Goal: Transaction & Acquisition: Purchase product/service

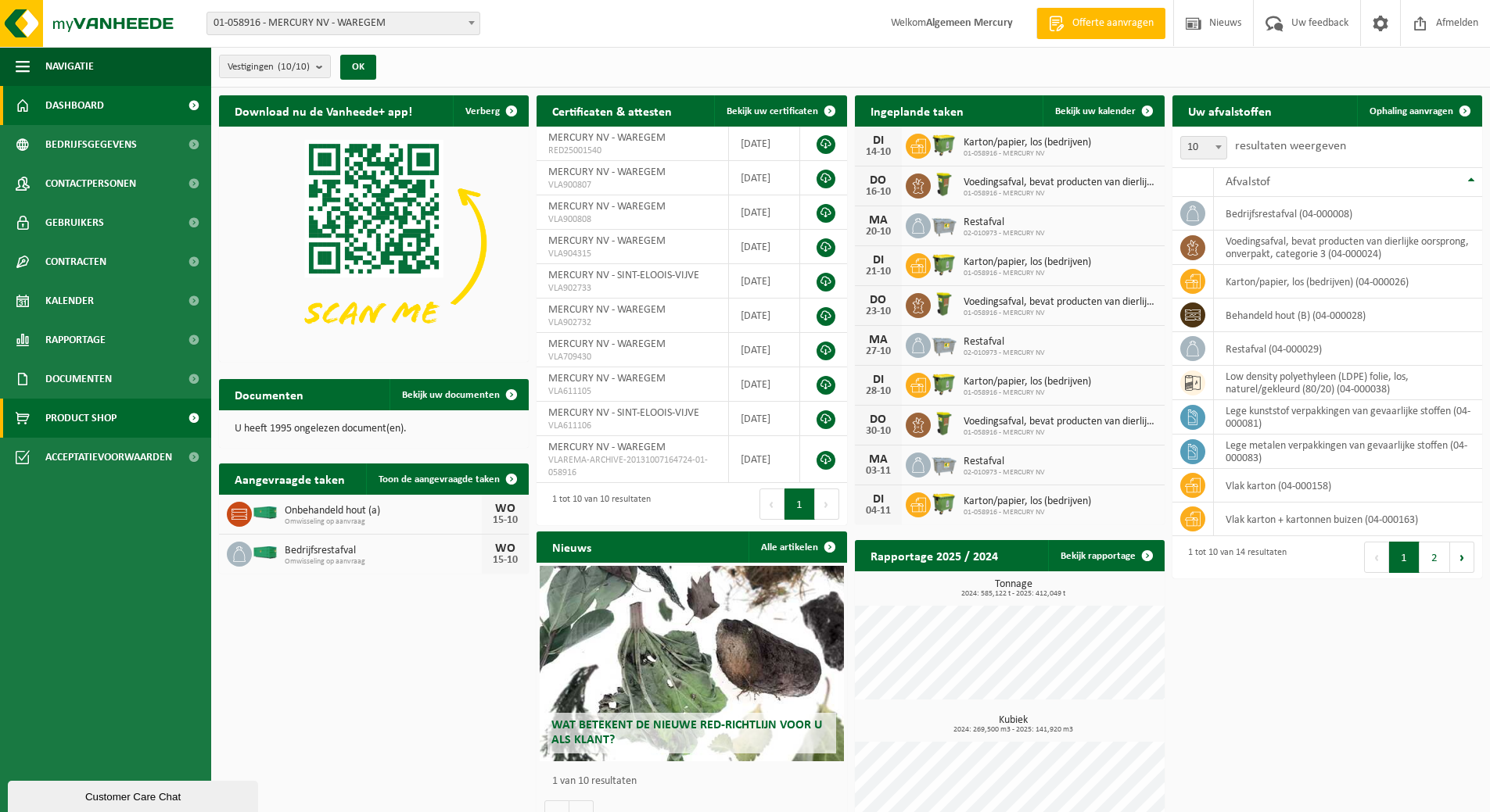
click at [55, 424] on span "Product Shop" at bounding box center [81, 418] width 72 height 39
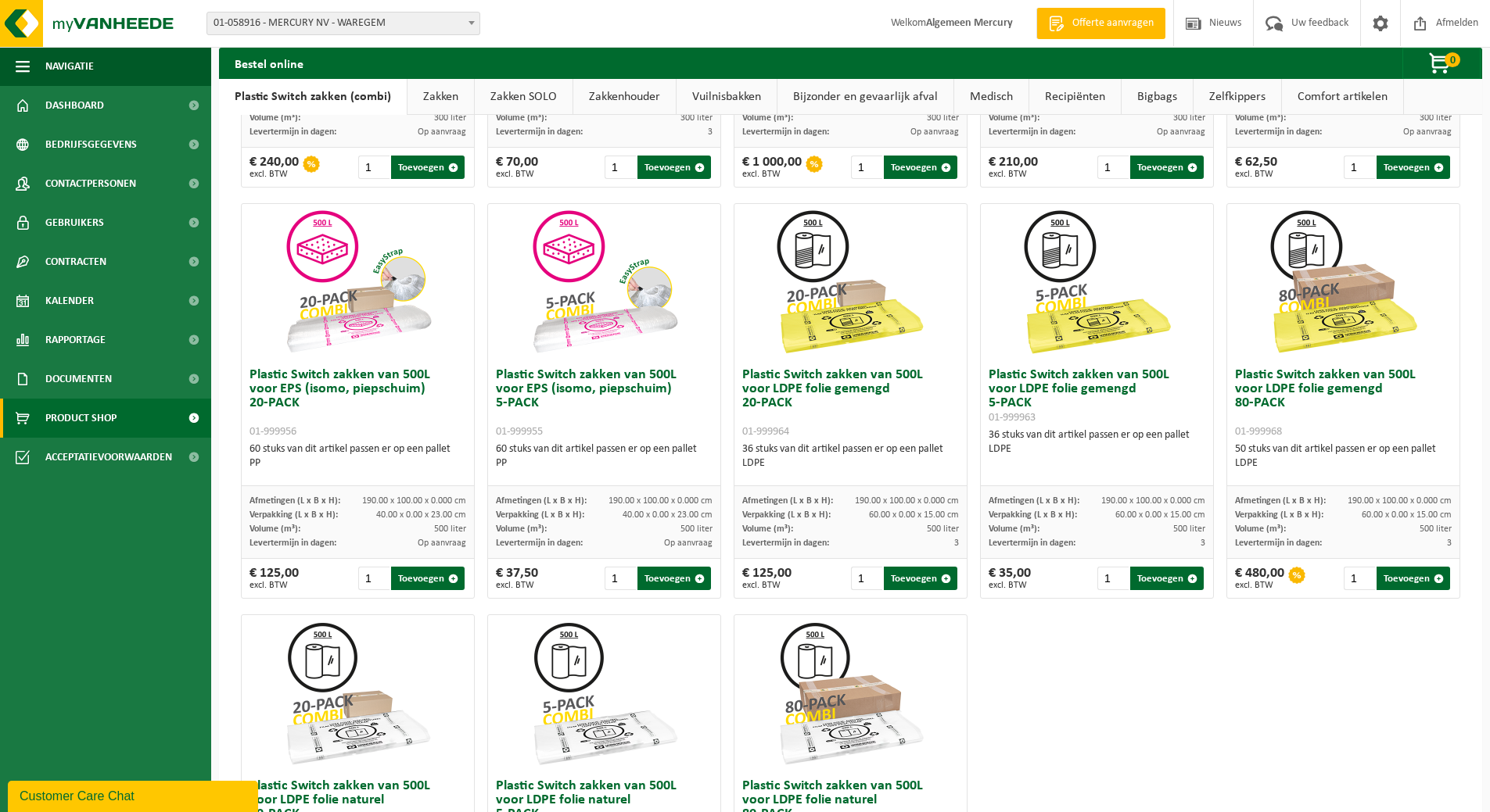
scroll to position [108, 0]
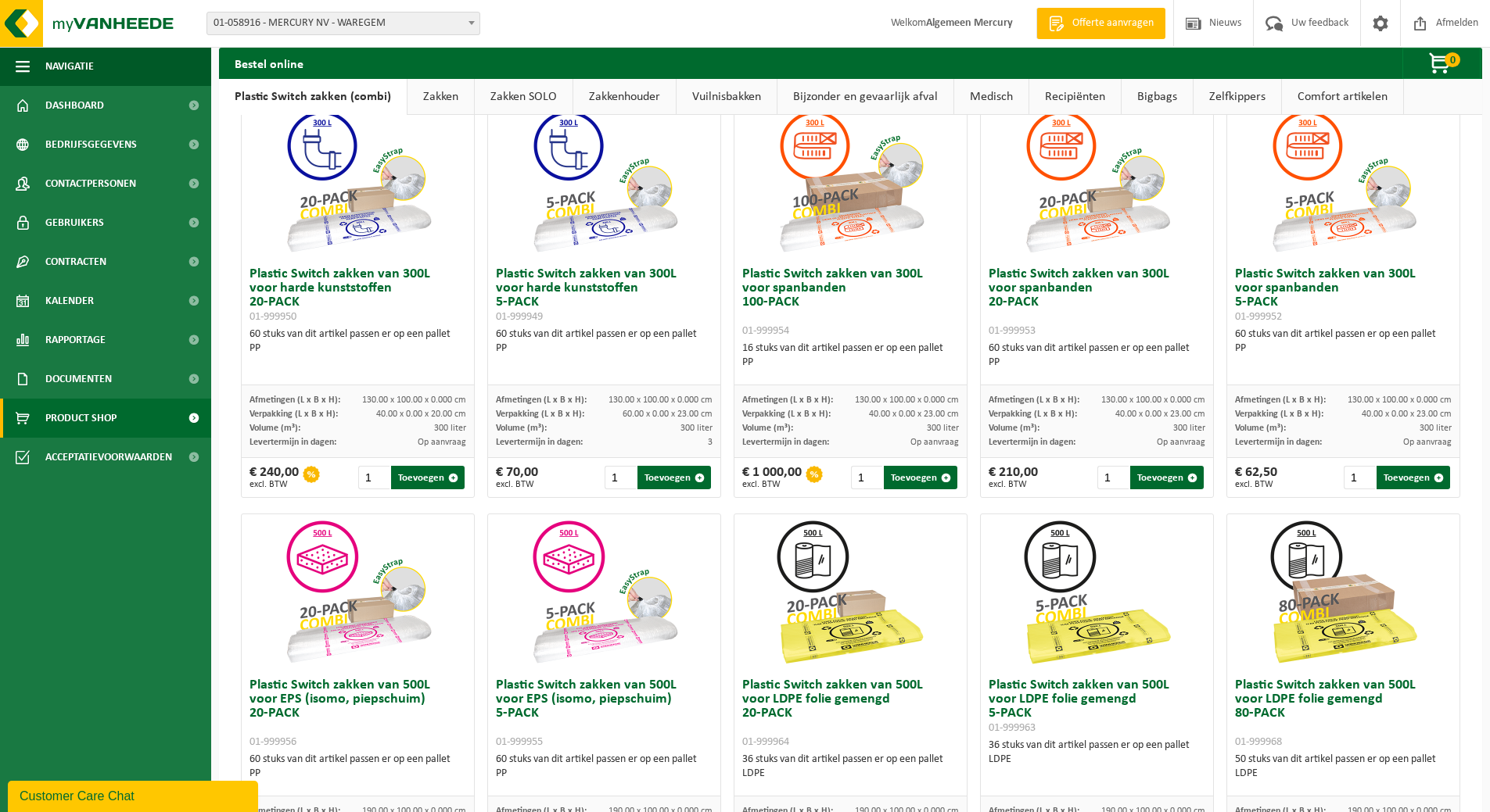
click at [436, 105] on link "Zakken" at bounding box center [441, 96] width 66 height 36
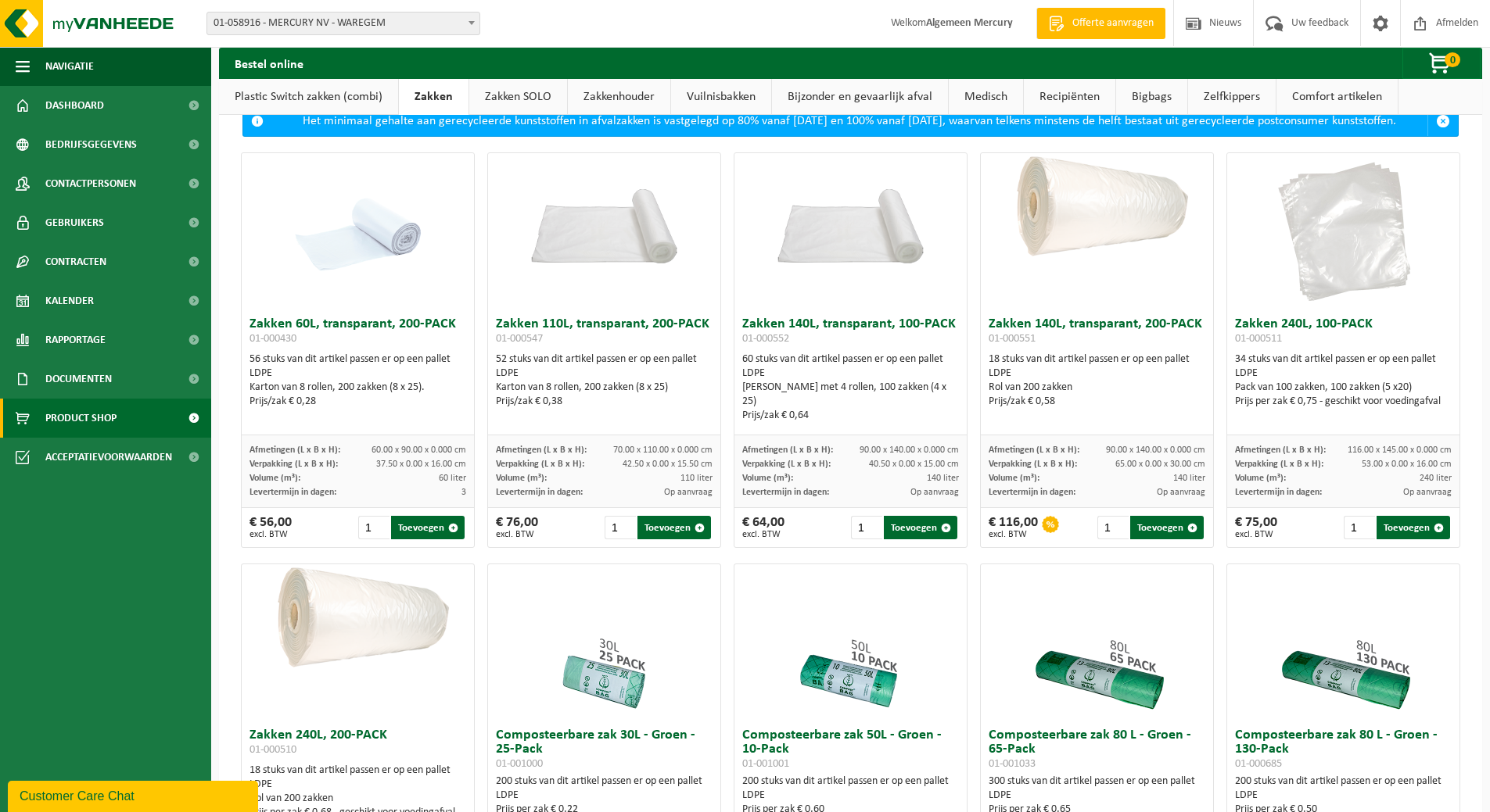
scroll to position [0, 0]
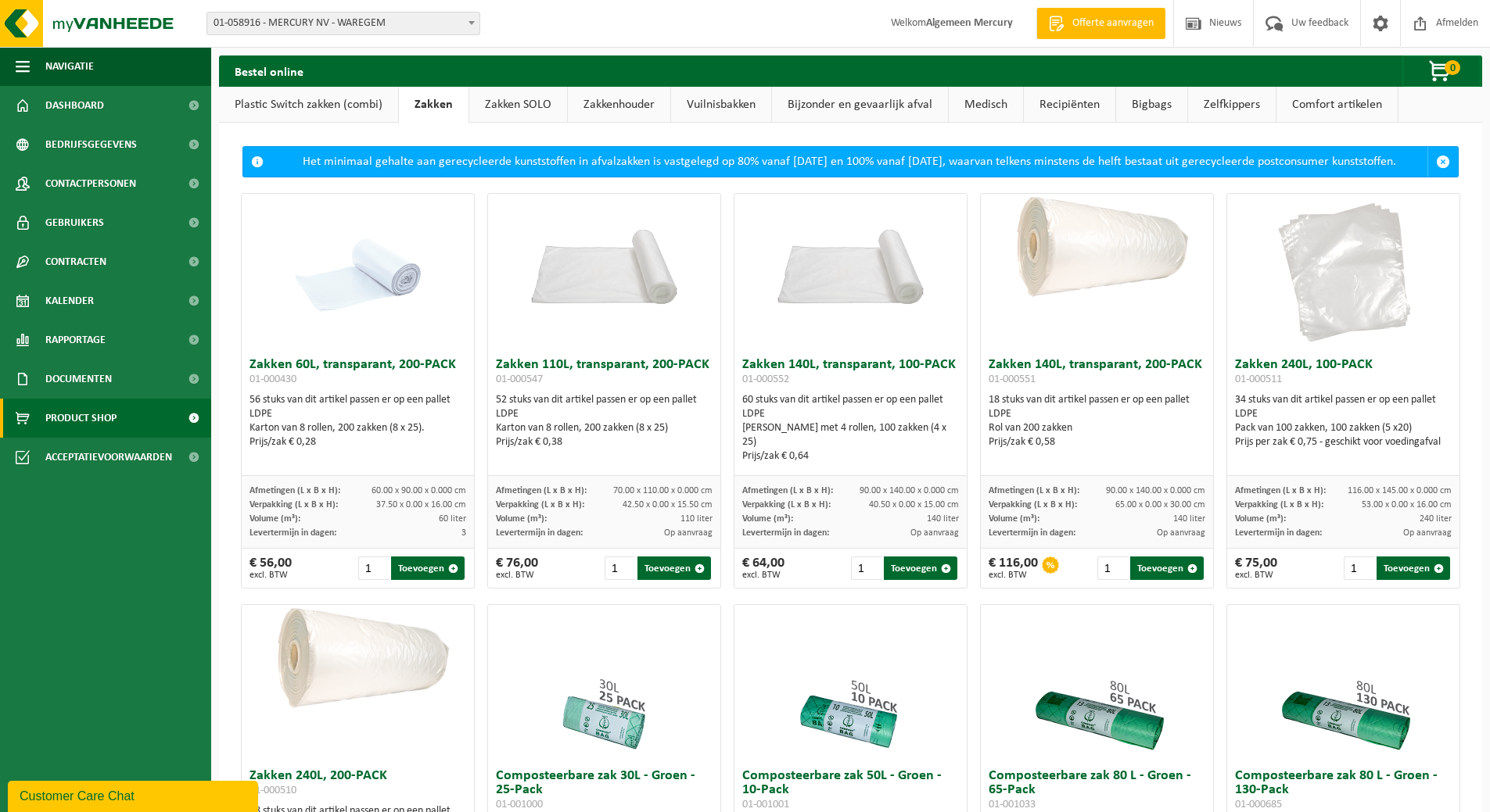
click at [522, 110] on link "Zakken SOLO" at bounding box center [518, 105] width 97 height 36
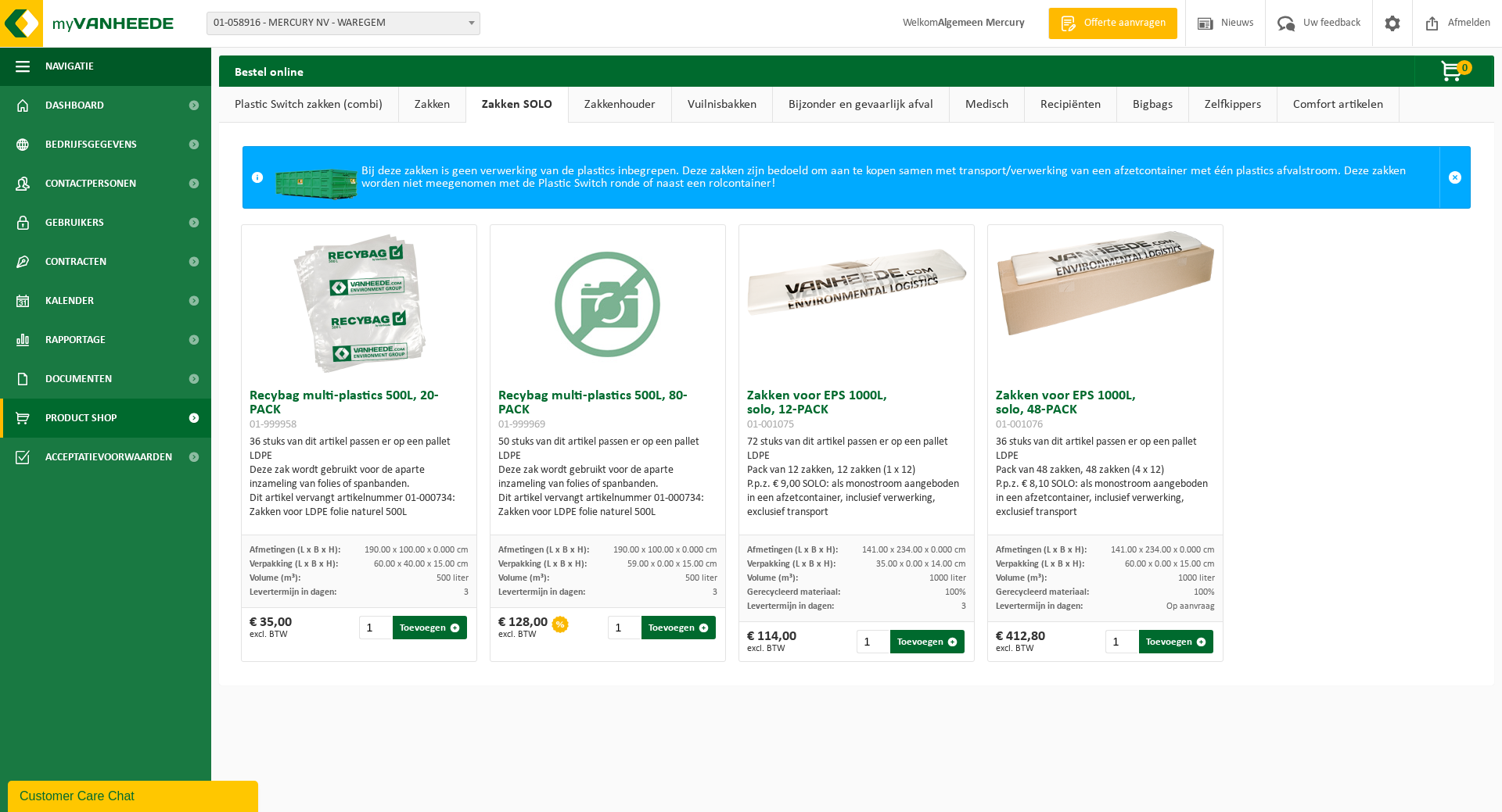
click at [646, 105] on link "Zakkenhouder" at bounding box center [619, 105] width 103 height 36
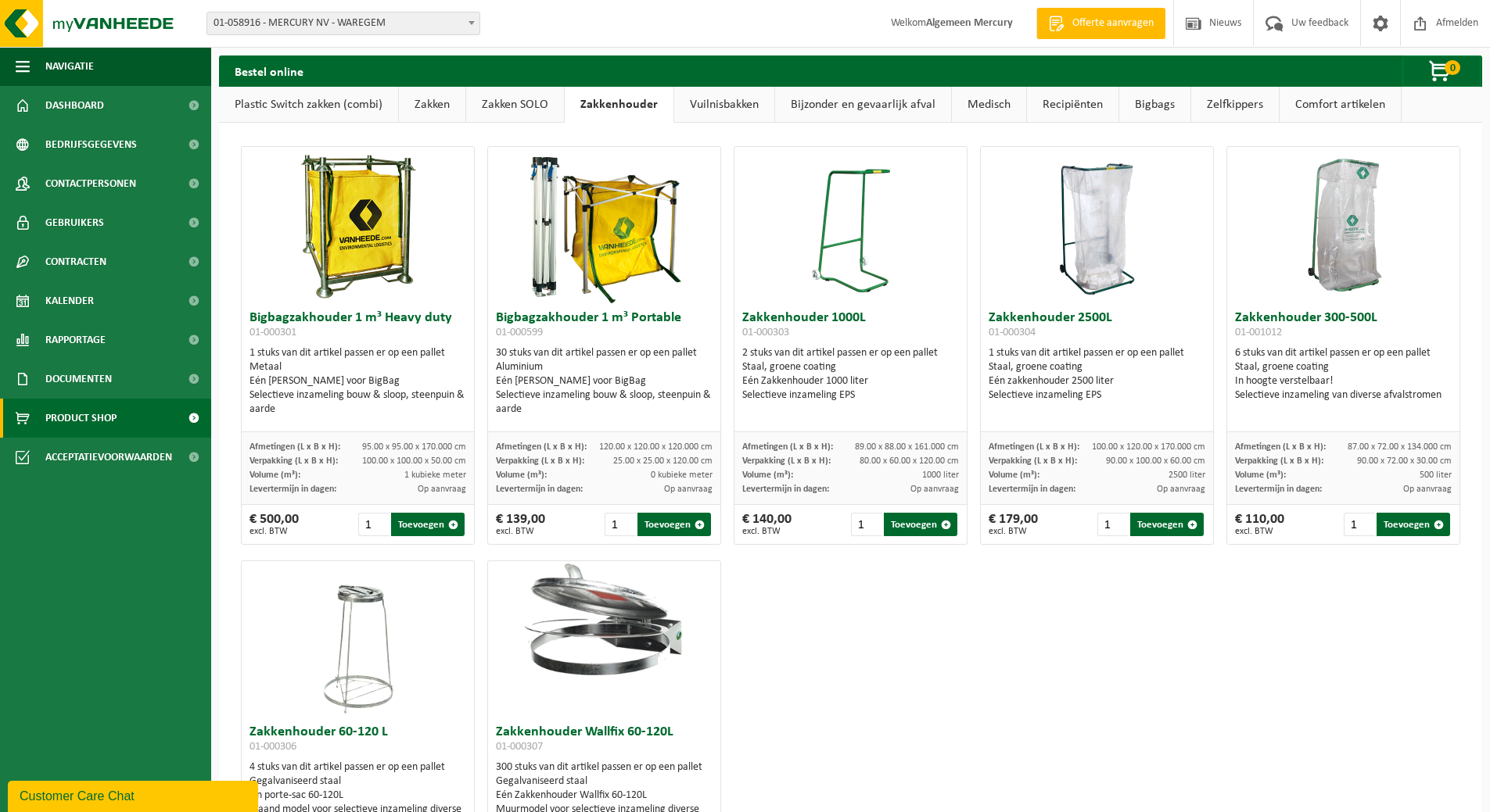
click at [694, 110] on link "Vuilnisbakken" at bounding box center [725, 105] width 100 height 36
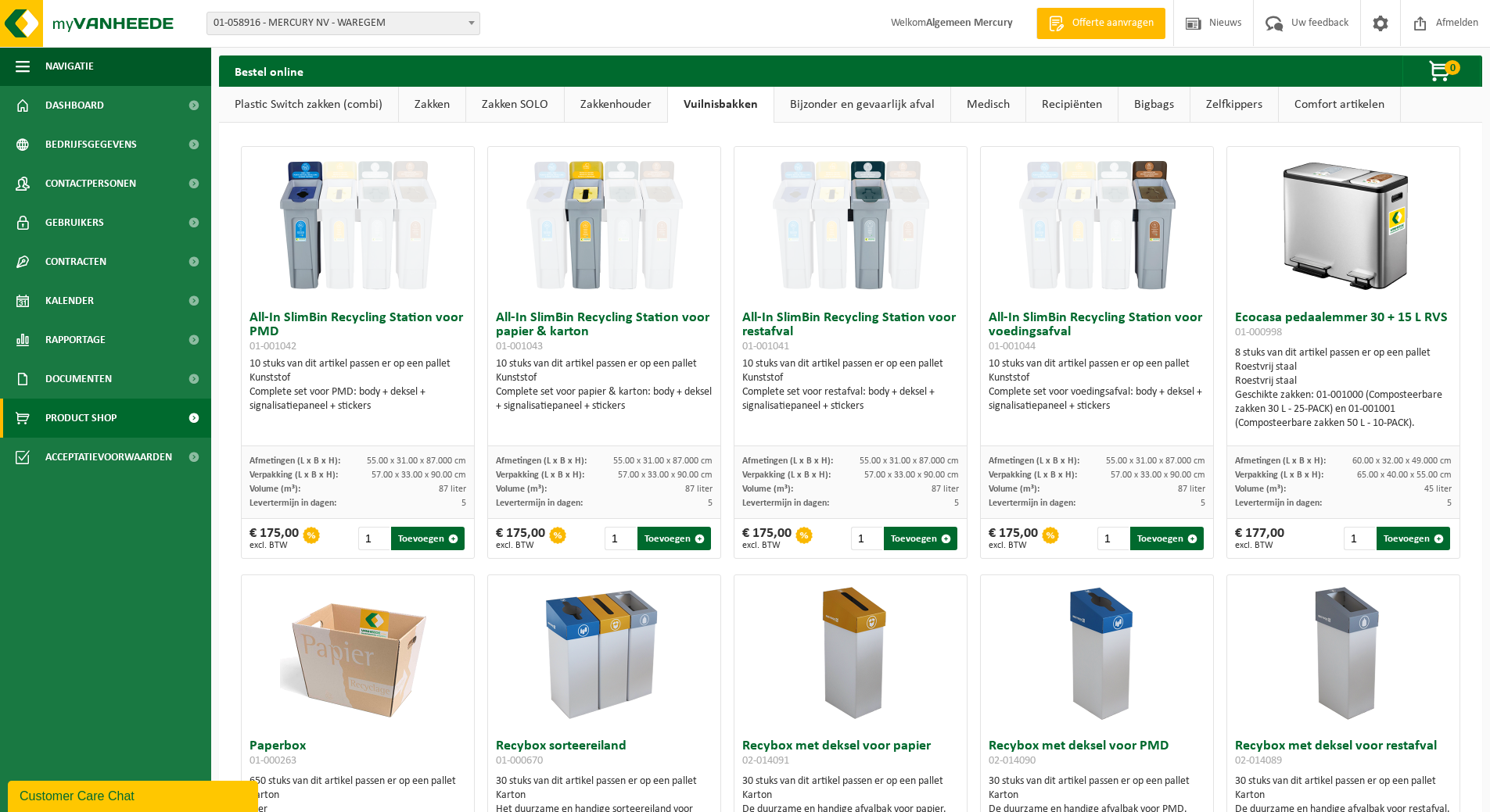
click at [821, 105] on link "Bijzonder en gevaarlijk afval" at bounding box center [863, 105] width 176 height 36
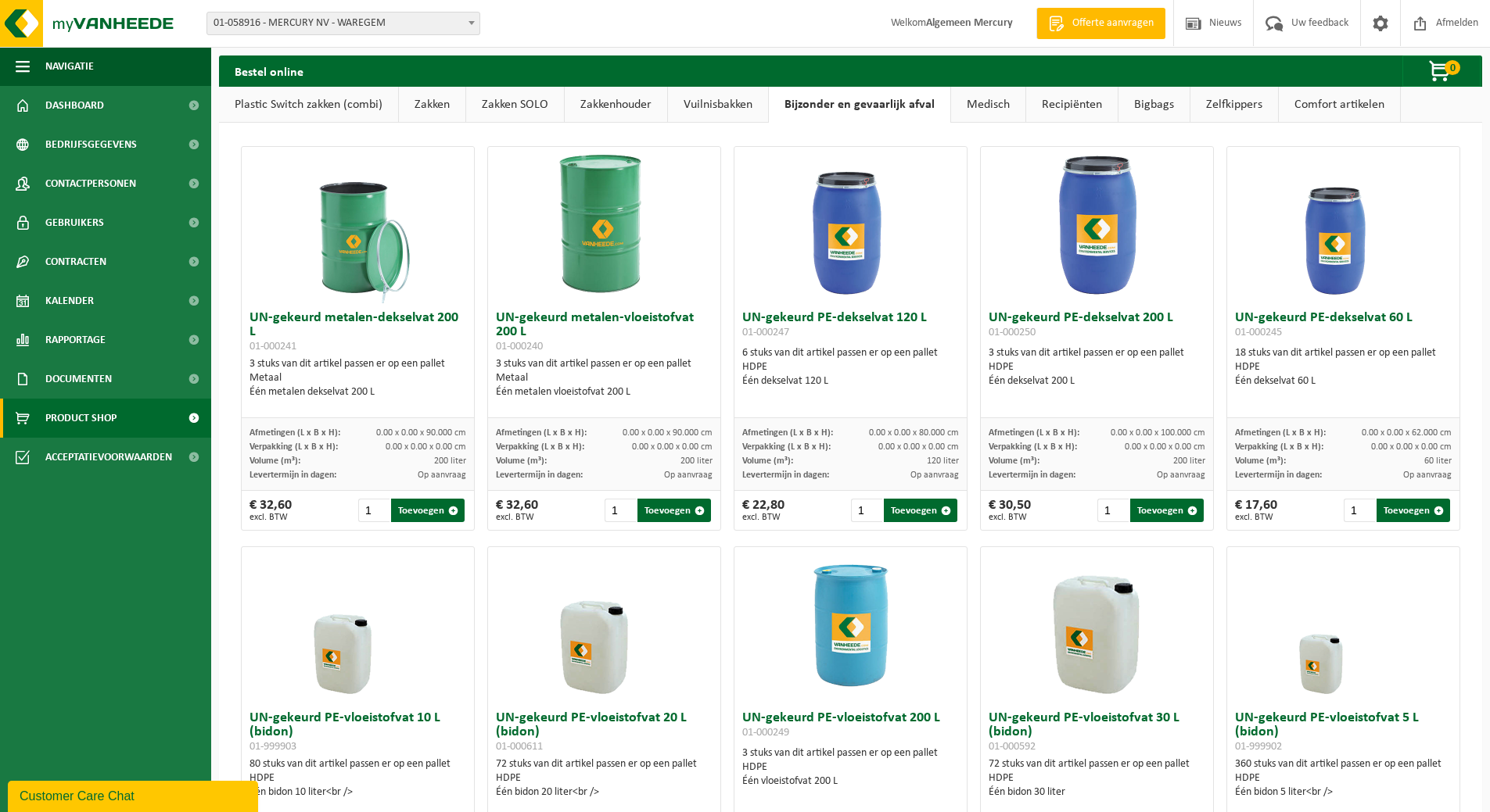
click at [964, 100] on link "Medisch" at bounding box center [988, 105] width 74 height 36
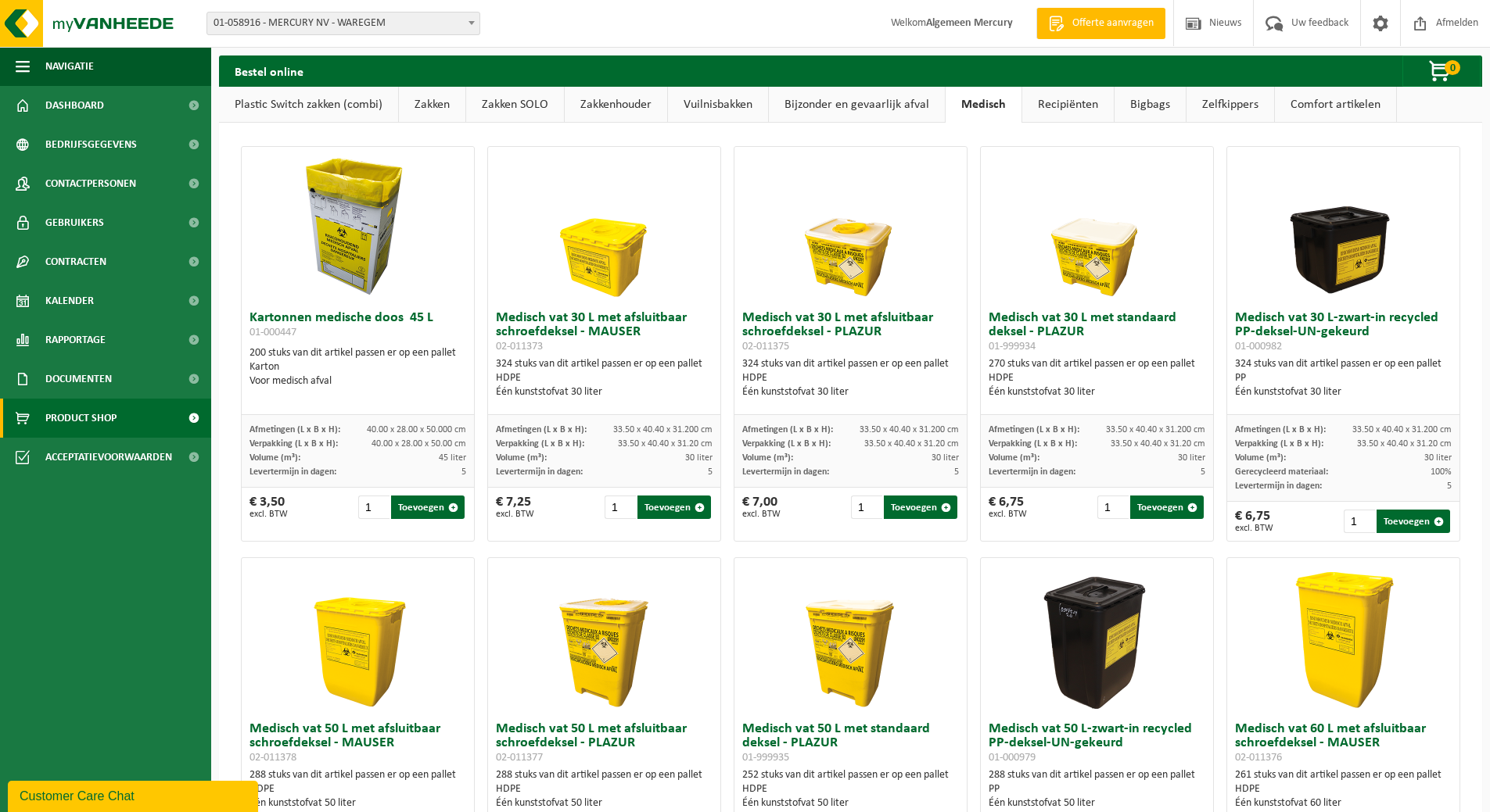
click at [1052, 101] on link "Recipiënten" at bounding box center [1068, 105] width 91 height 36
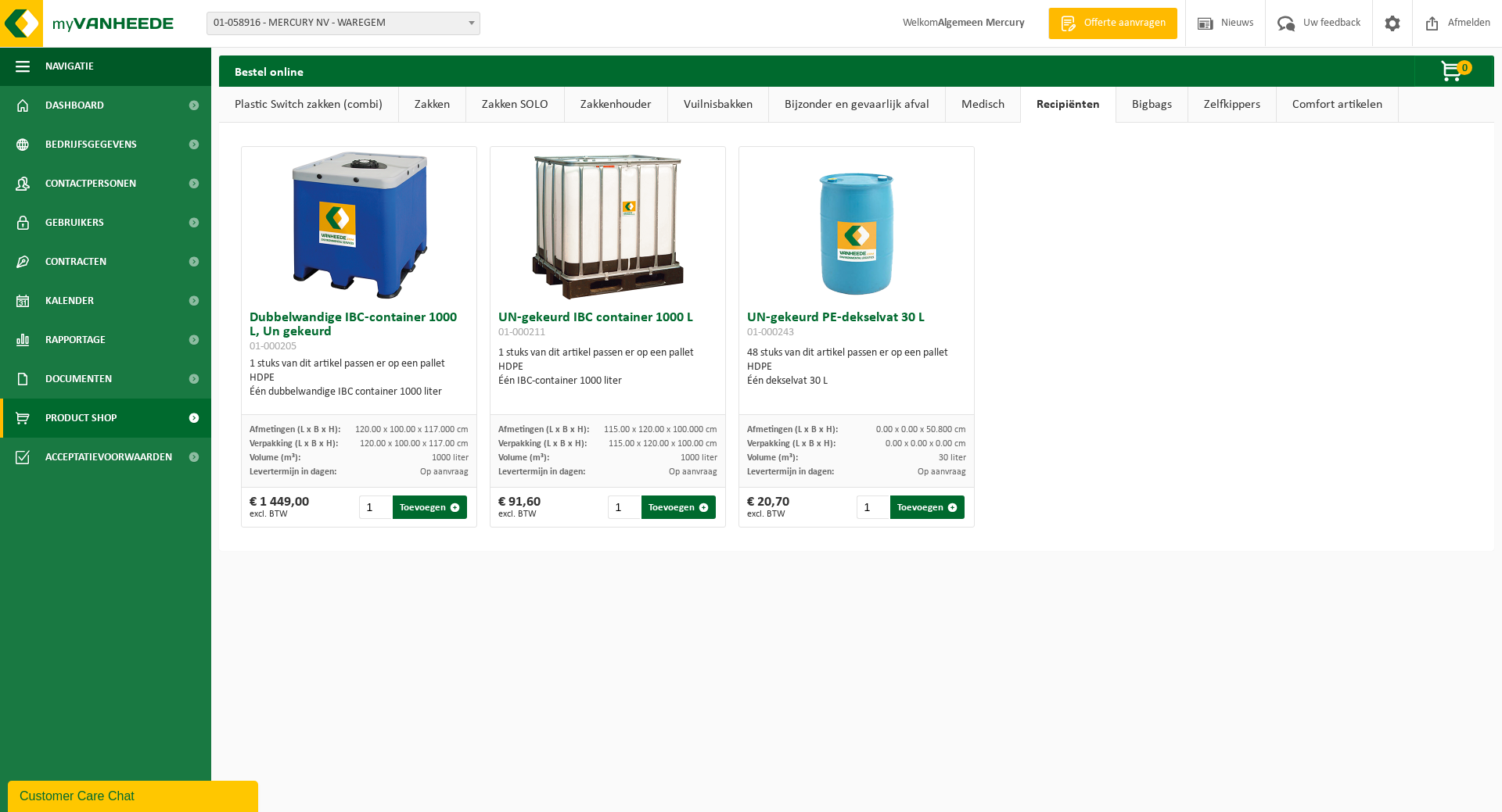
click at [1140, 99] on link "Bigbags" at bounding box center [1152, 105] width 71 height 36
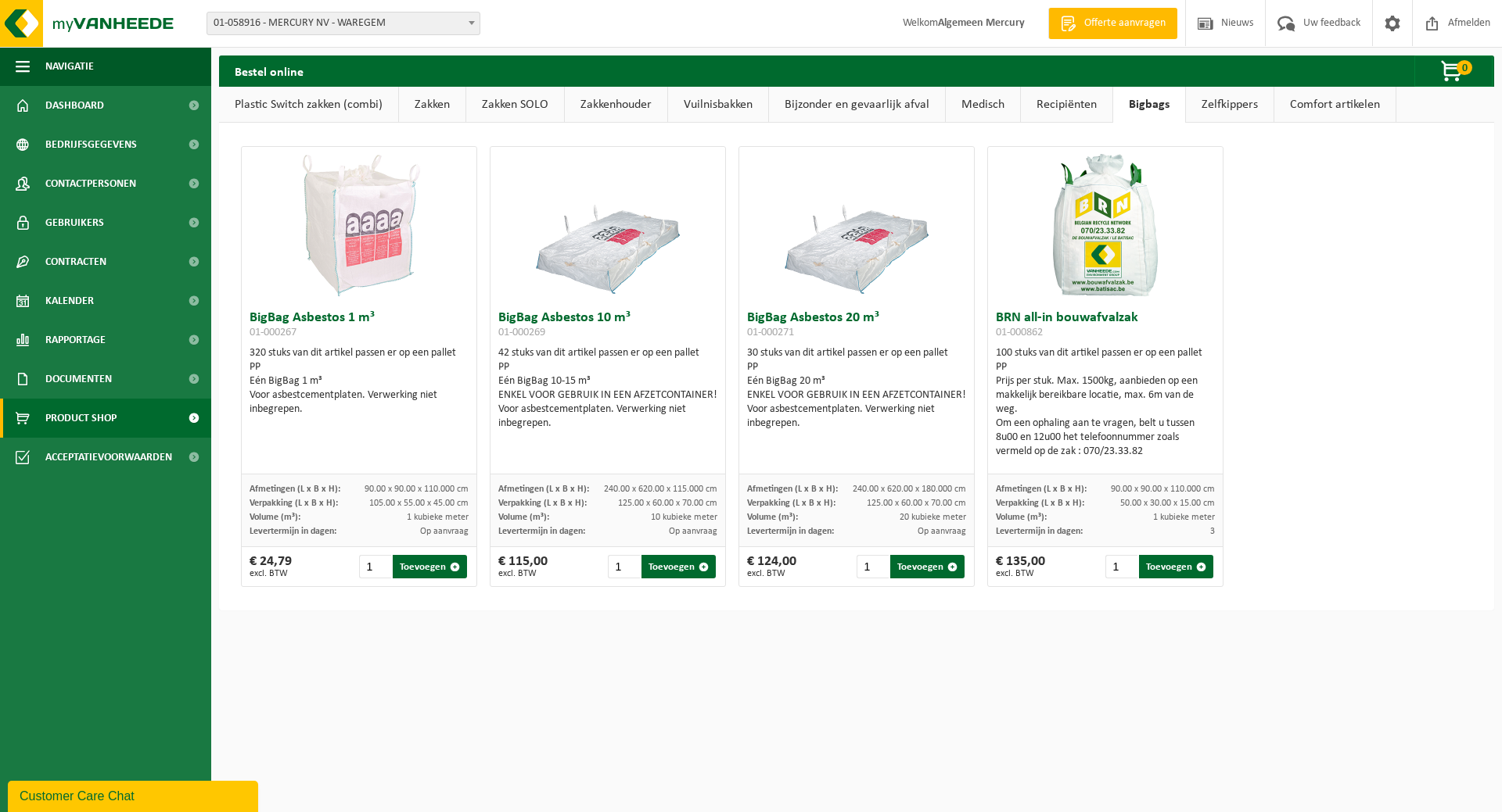
click at [1232, 105] on link "Zelfkippers" at bounding box center [1229, 105] width 88 height 36
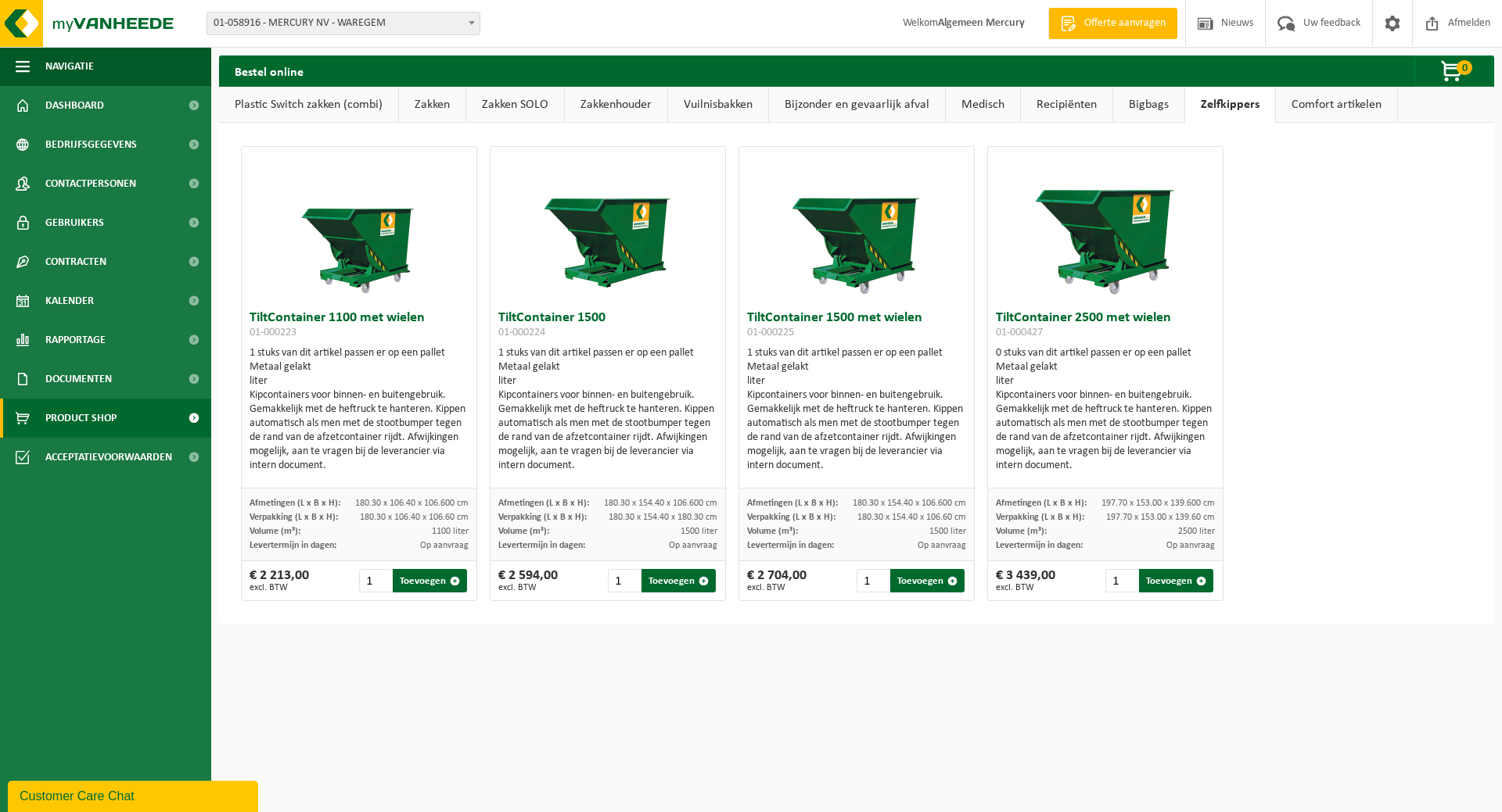
click at [1298, 116] on link "Comfort artikelen" at bounding box center [1337, 105] width 122 height 36
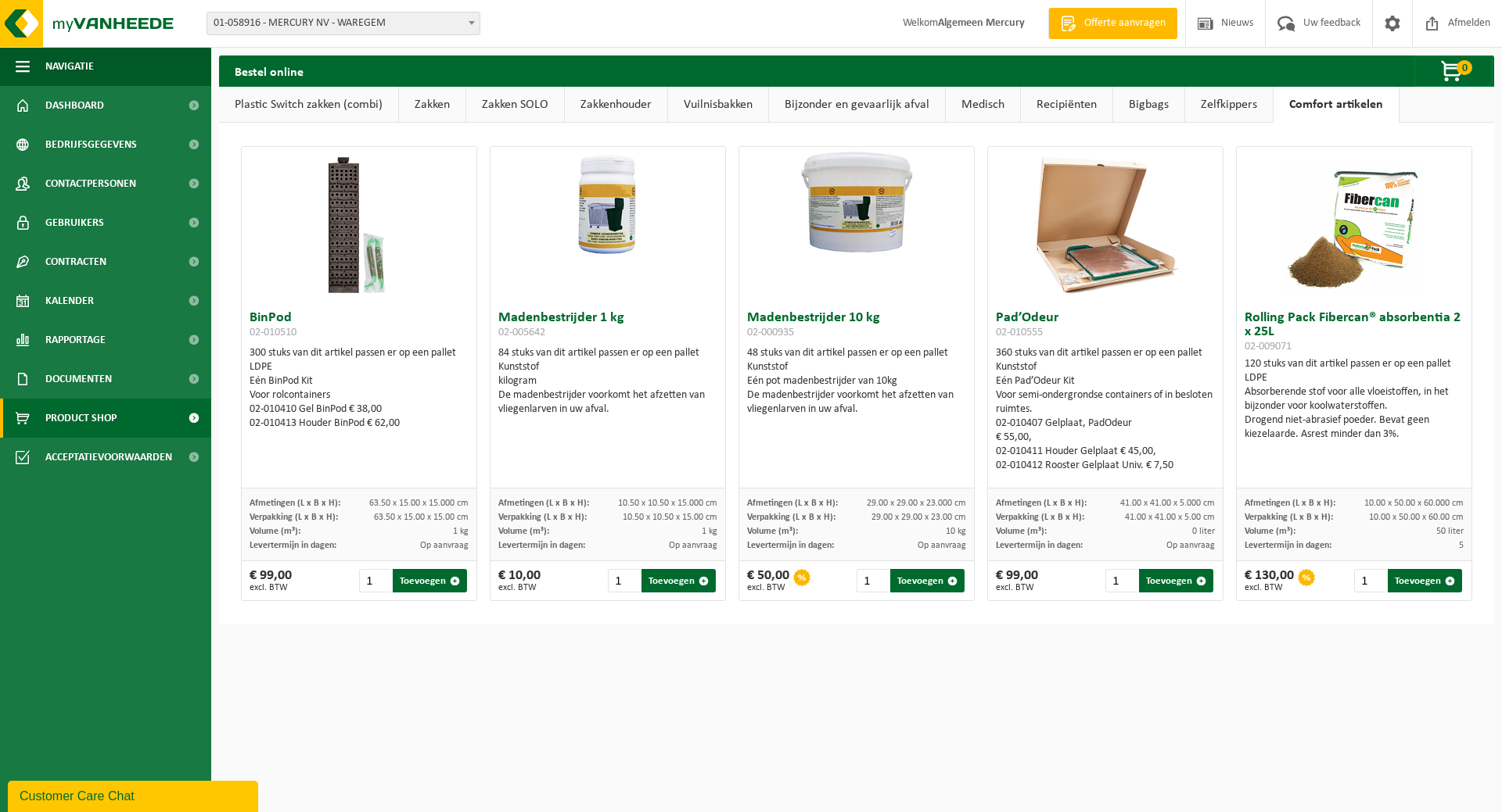
click at [273, 107] on link "Plastic Switch zakken (combi)" at bounding box center [308, 105] width 179 height 36
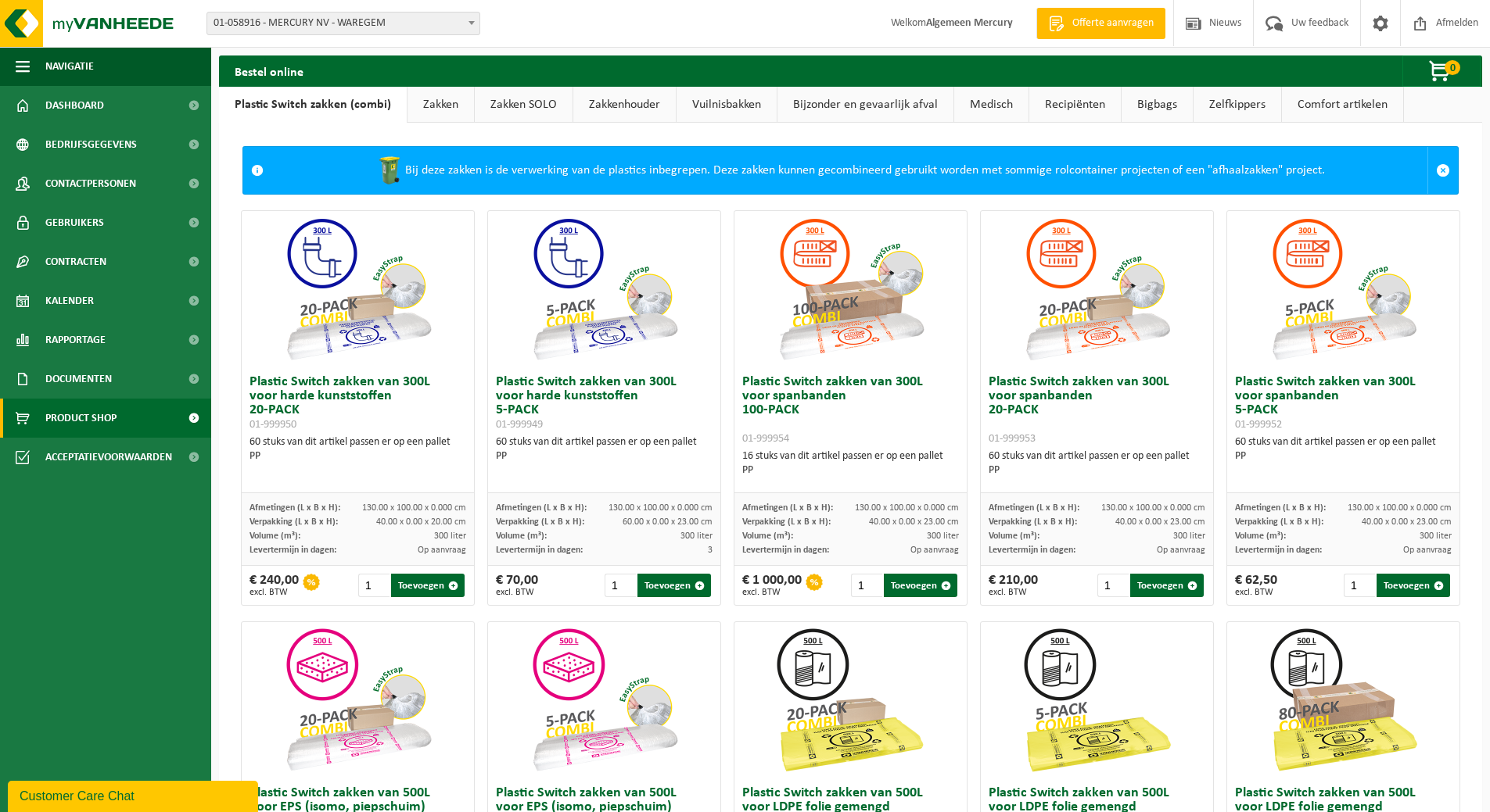
click at [434, 102] on link "Zakken" at bounding box center [441, 105] width 66 height 36
